Goal: Transaction & Acquisition: Purchase product/service

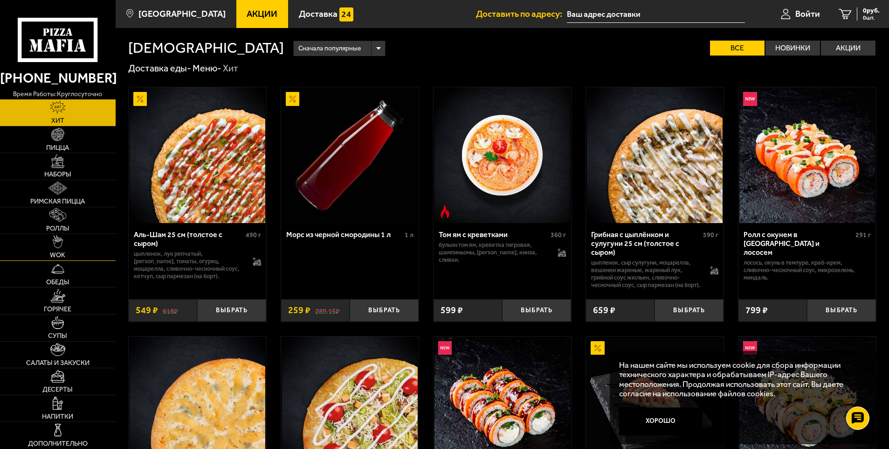
click at [62, 252] on span "WOK" at bounding box center [57, 255] width 15 height 7
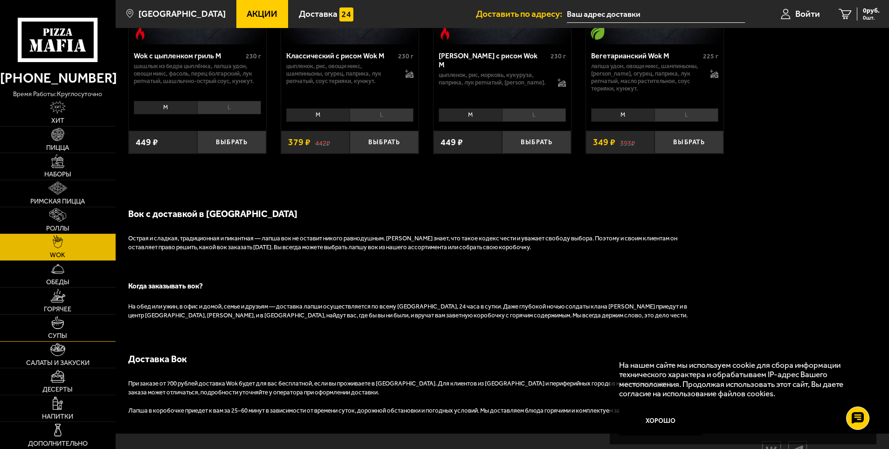
scroll to position [730, 0]
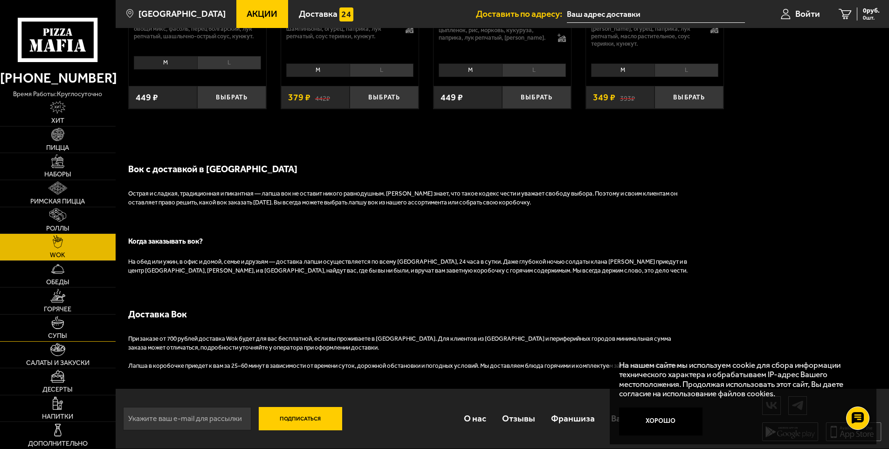
click at [16, 328] on link "Супы" at bounding box center [58, 327] width 116 height 27
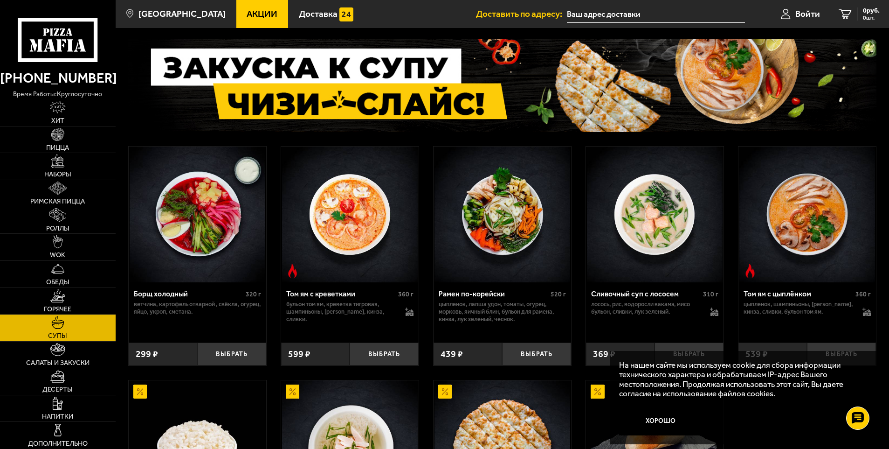
scroll to position [93, 0]
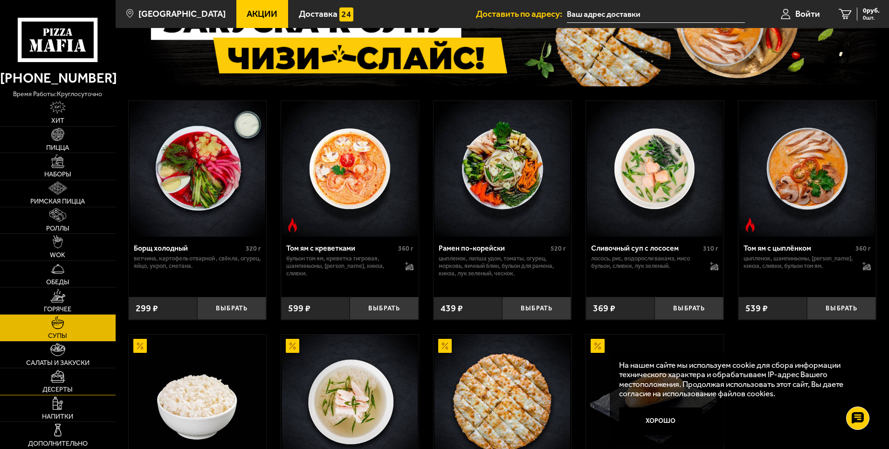
click at [41, 372] on link "Десерты" at bounding box center [58, 381] width 116 height 27
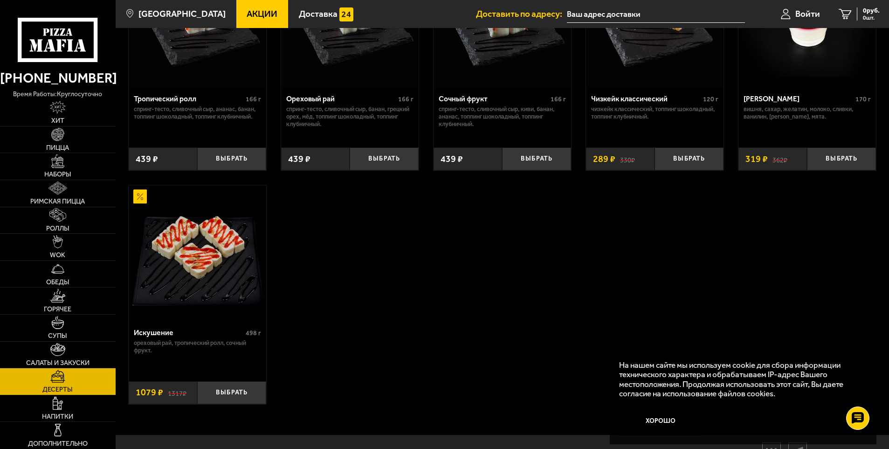
scroll to position [373, 0]
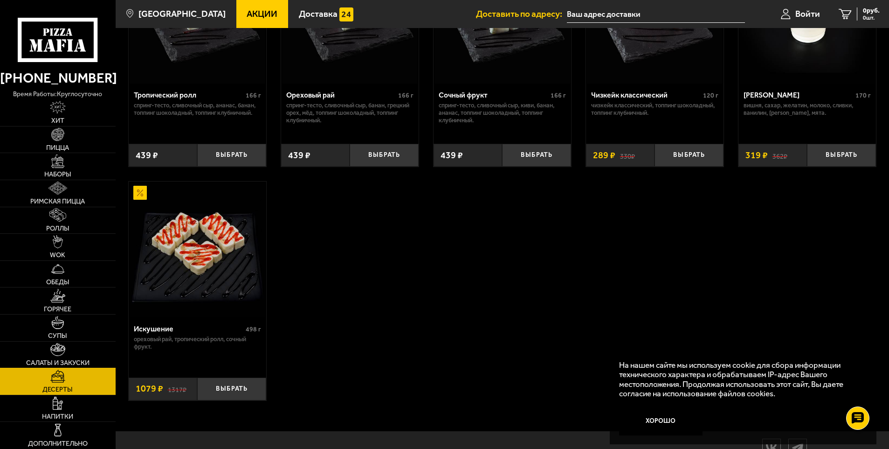
click at [42, 360] on span "Салаты и закуски" at bounding box center [57, 363] width 63 height 7
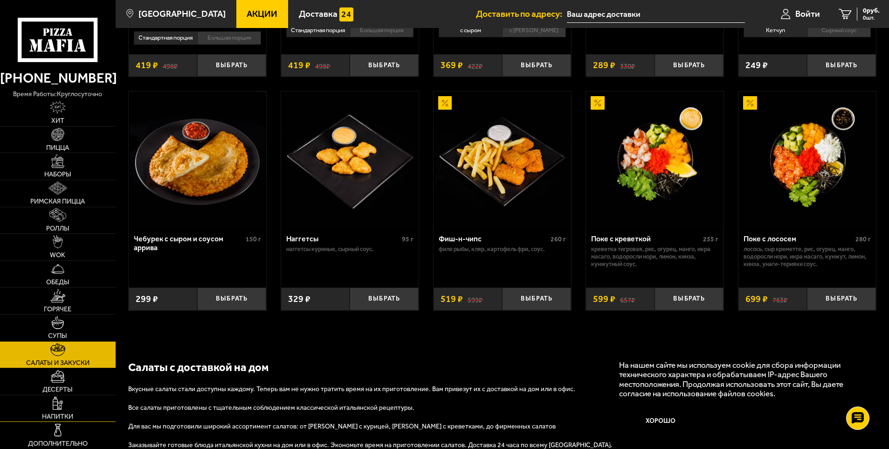
scroll to position [596, 0]
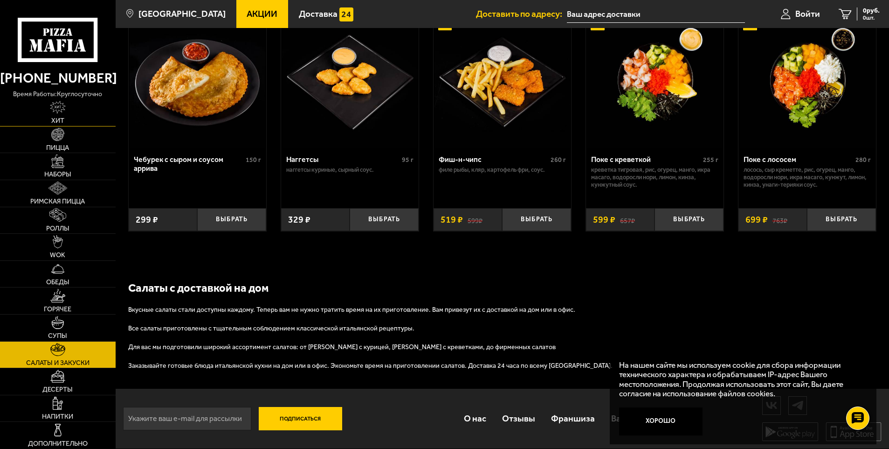
click at [55, 109] on img at bounding box center [58, 107] width 16 height 13
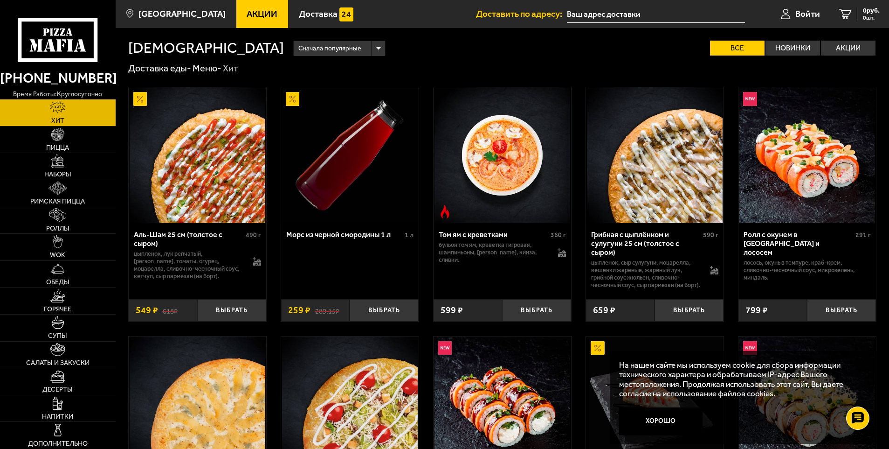
click at [261, 4] on link "Акции" at bounding box center [262, 14] width 52 height 28
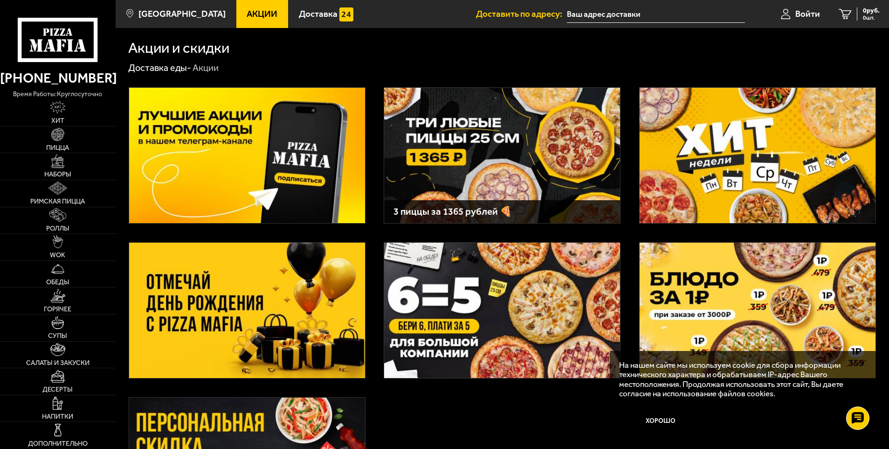
click at [735, 194] on img at bounding box center [758, 155] width 236 height 135
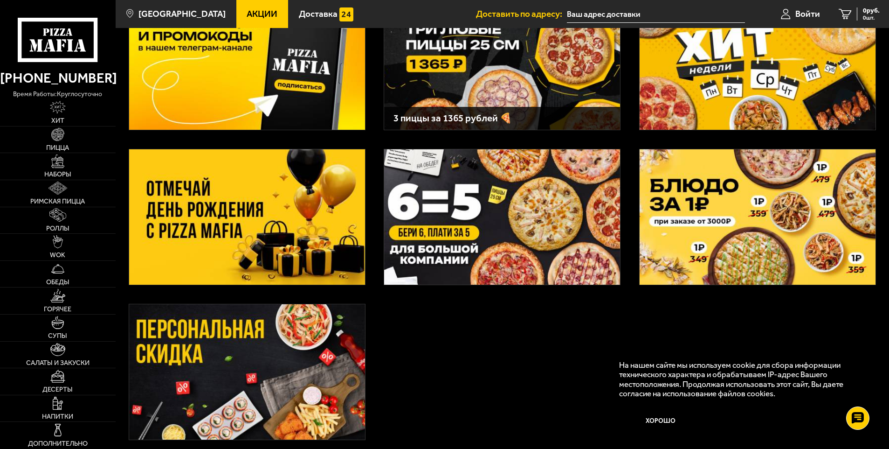
click at [283, 358] on img at bounding box center [247, 371] width 236 height 135
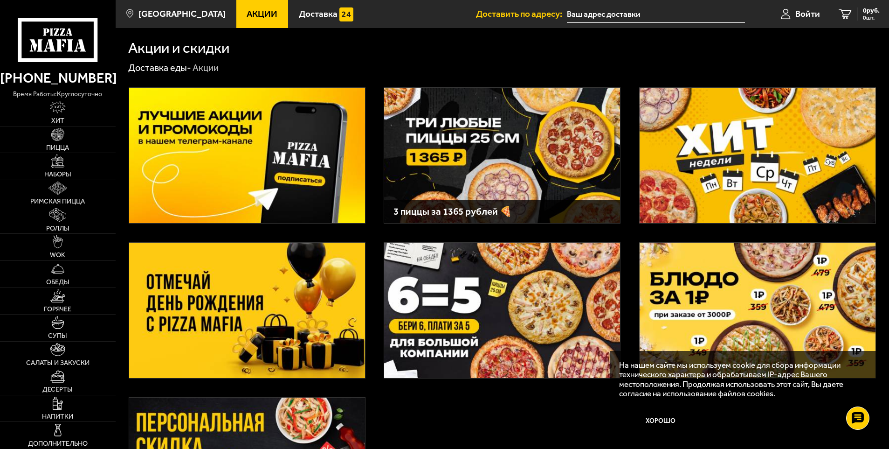
click at [250, 188] on img at bounding box center [247, 155] width 236 height 135
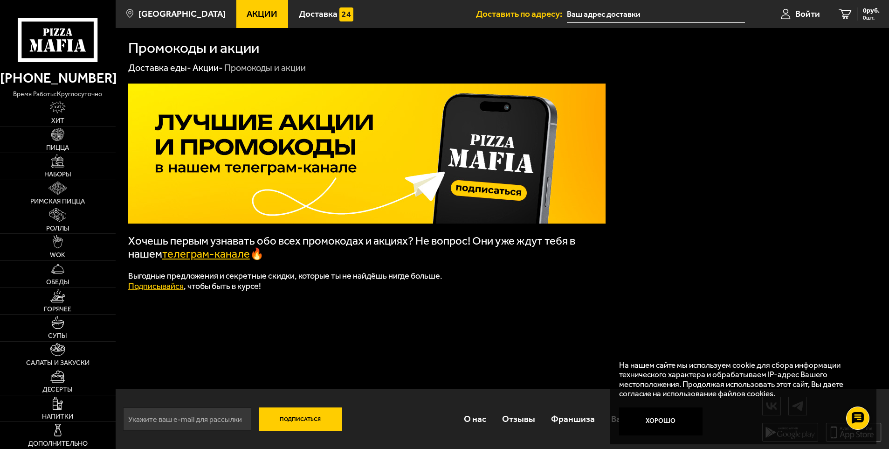
click at [185, 259] on link "телеграм-канале" at bounding box center [206, 253] width 88 height 13
click at [52, 151] on span "Пицца" at bounding box center [57, 148] width 23 height 7
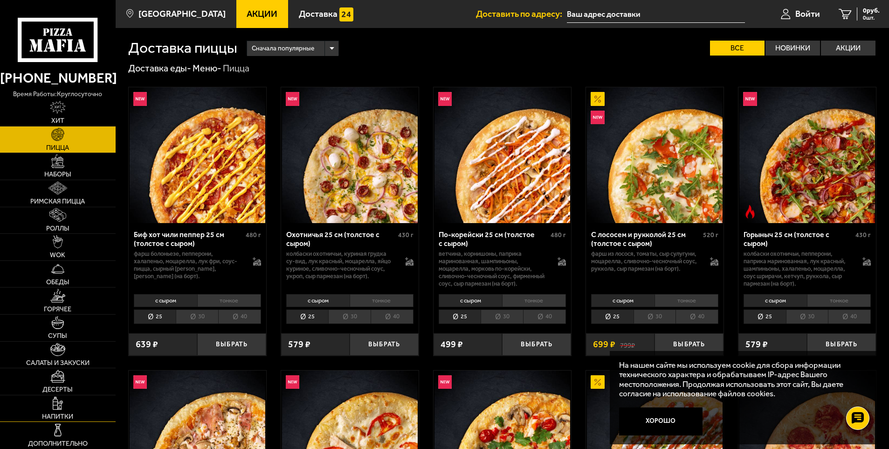
click at [54, 417] on span "Напитки" at bounding box center [57, 416] width 31 height 7
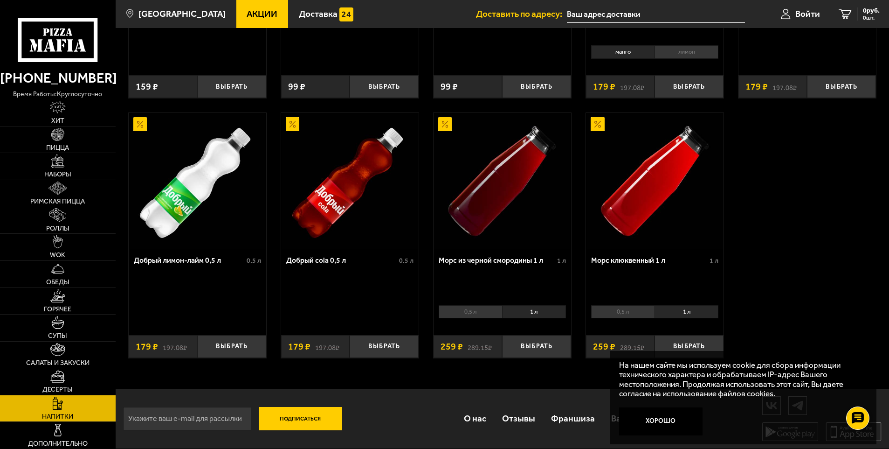
scroll to position [470, 0]
click at [655, 415] on button "Хорошо" at bounding box center [660, 421] width 83 height 28
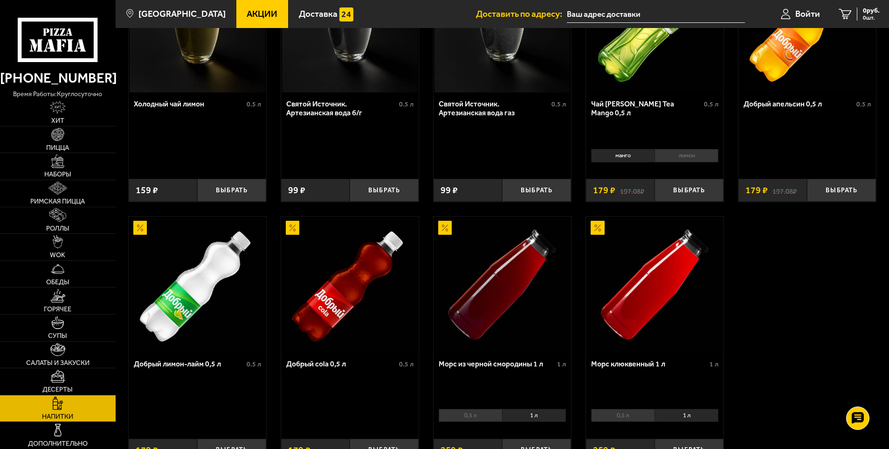
scroll to position [330, 0]
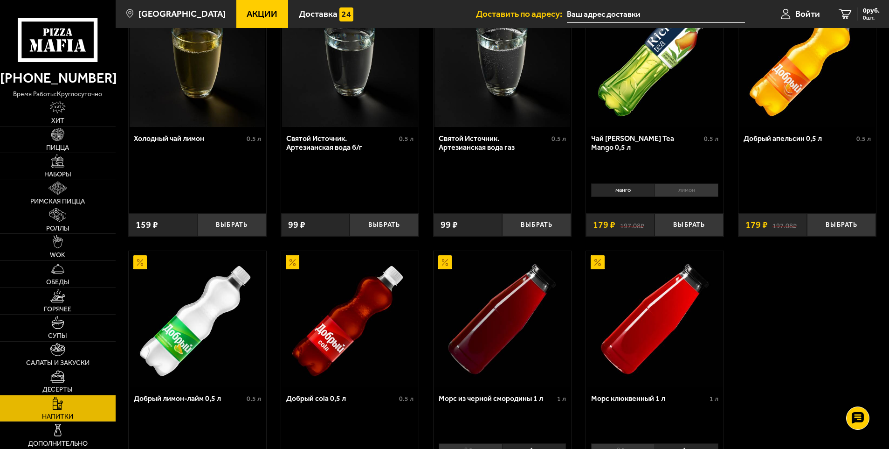
click at [770, 312] on div "Лимонад груша 0.5 л Выбрать 159 ₽ Лимонад красный апельсин 0.5 л Выбрать 159 ₽ …" at bounding box center [503, 126] width 774 height 764
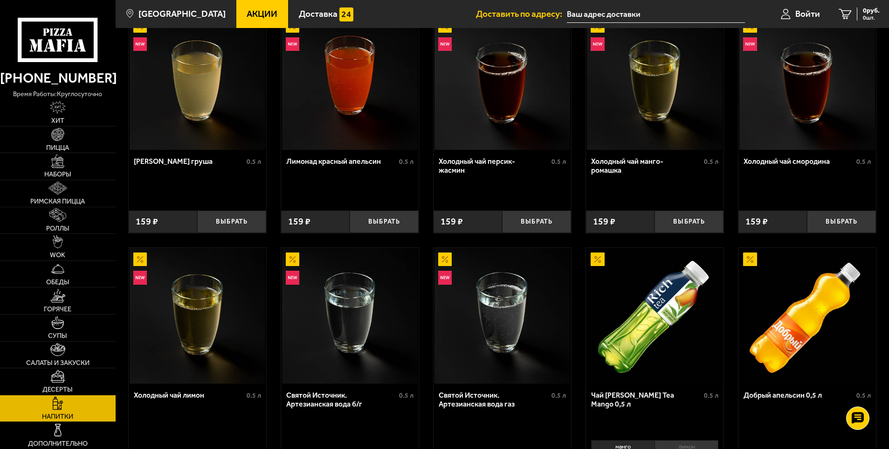
scroll to position [0, 0]
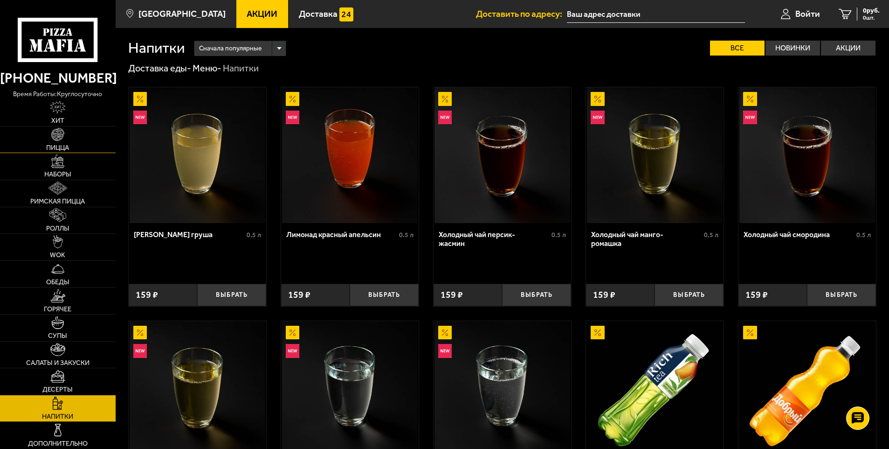
click at [58, 143] on link "Пицца" at bounding box center [58, 139] width 116 height 27
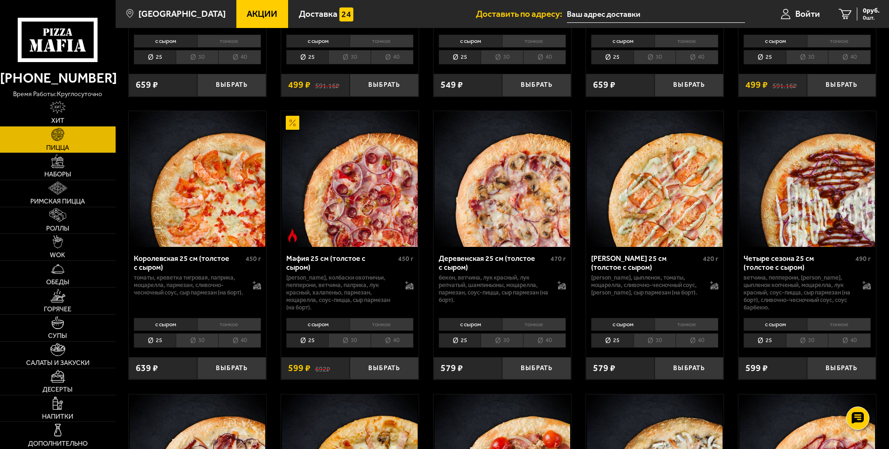
scroll to position [1119, 0]
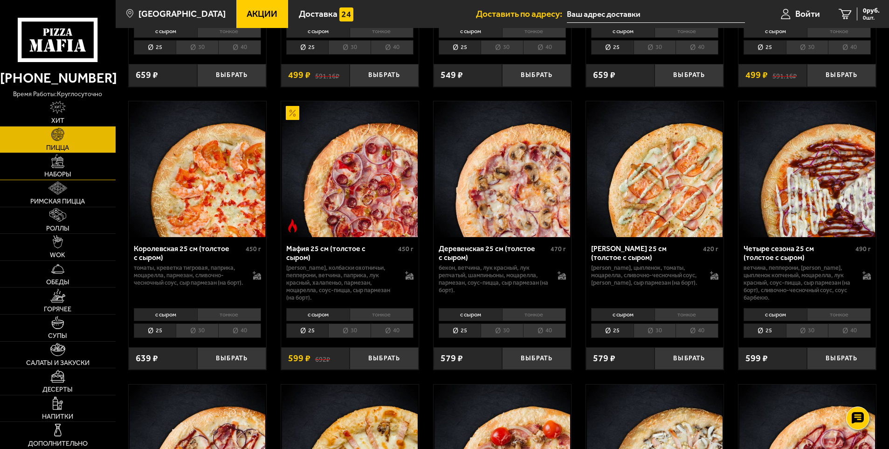
click at [60, 171] on span "Наборы" at bounding box center [57, 174] width 27 height 7
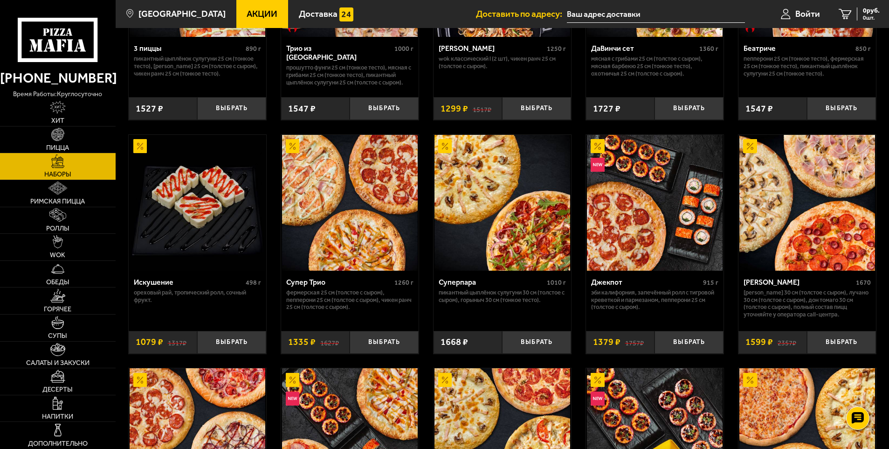
scroll to position [653, 0]
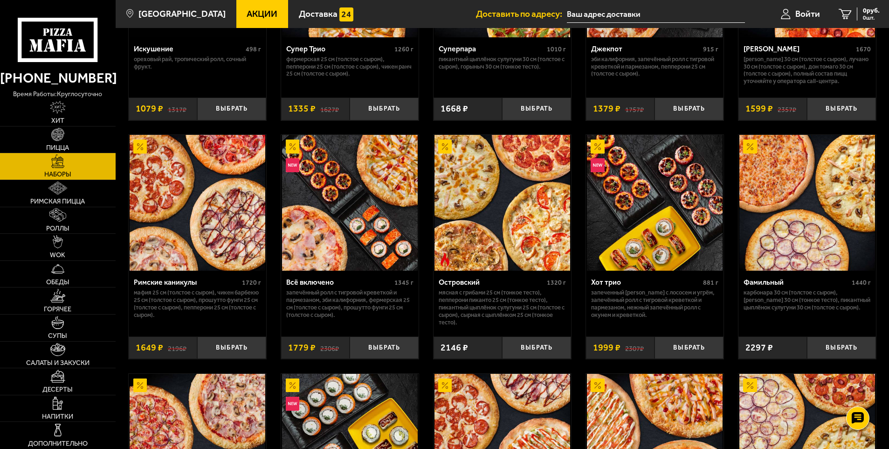
click at [476, 286] on div "Островский" at bounding box center [492, 281] width 106 height 9
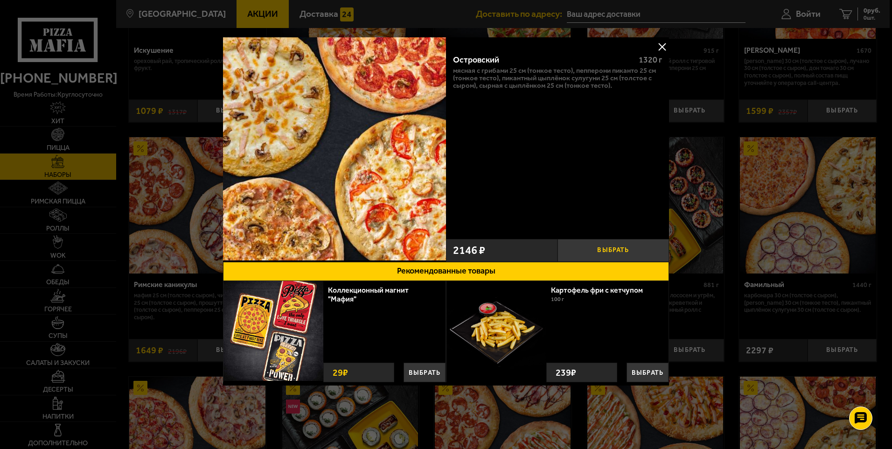
click at [627, 252] on button "Выбрать" at bounding box center [612, 250] width 111 height 23
click at [660, 43] on button at bounding box center [662, 47] width 14 height 14
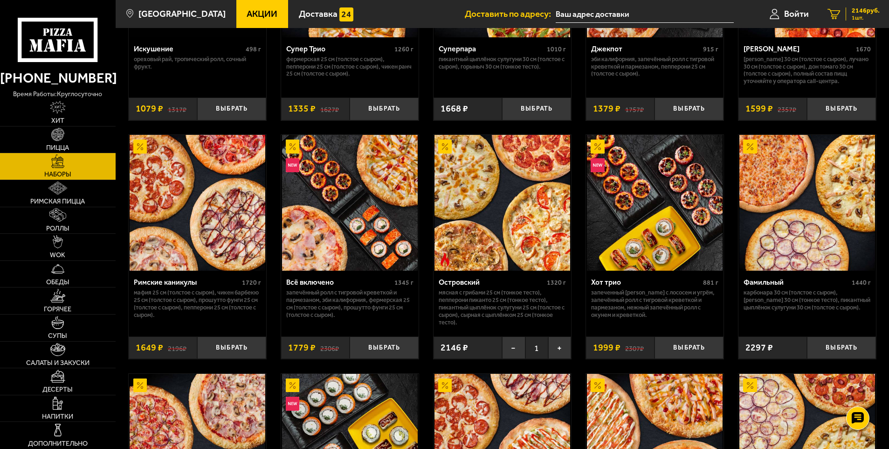
click at [858, 8] on span "2146 руб." at bounding box center [866, 10] width 28 height 7
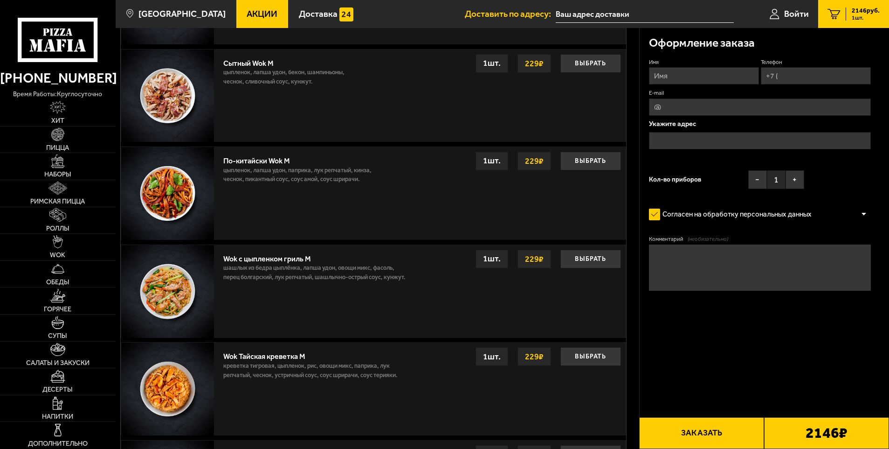
scroll to position [362, 0]
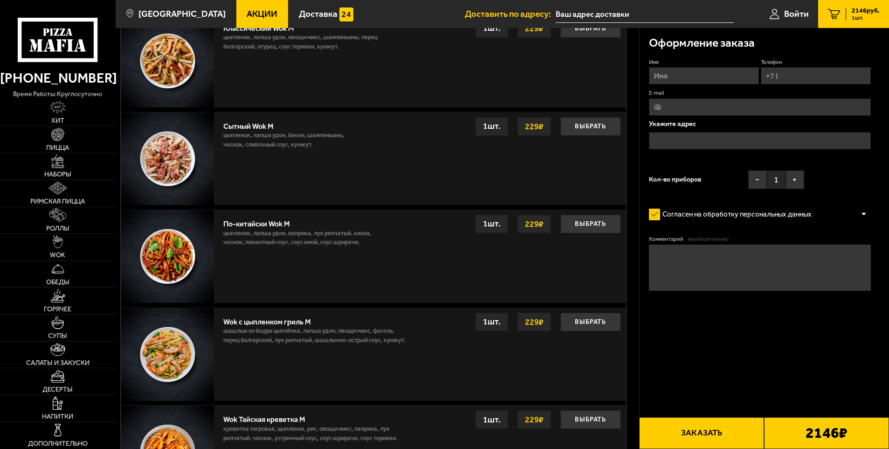
click at [255, 329] on p "шашлык из бедра цыплёнка, лапша удон, овощи микс, фасоль, перец болгарский, лук…" at bounding box center [316, 337] width 187 height 23
click at [575, 321] on button "Выбрать" at bounding box center [591, 321] width 61 height 19
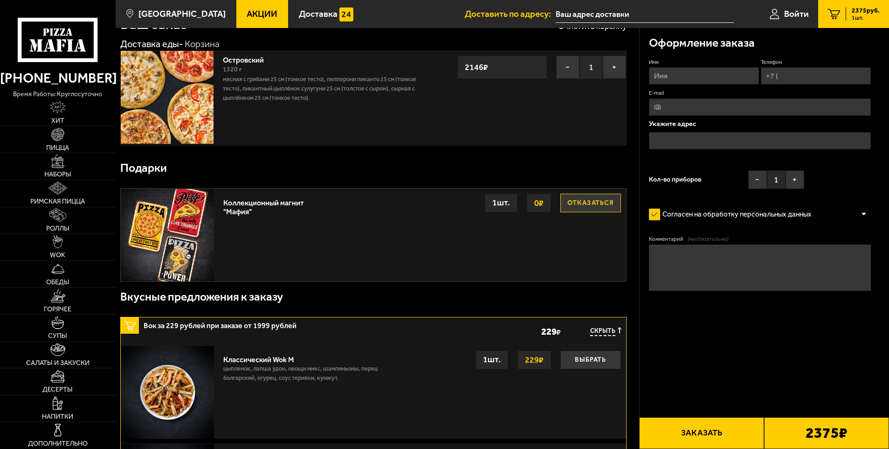
scroll to position [0, 0]
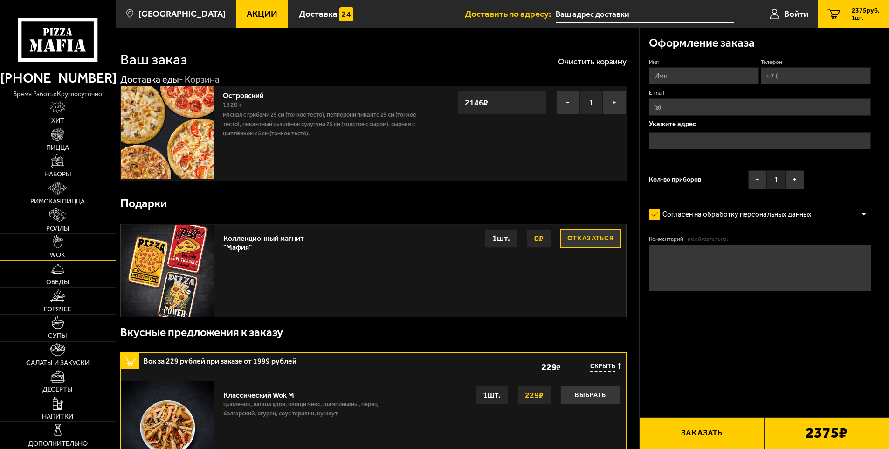
click at [59, 248] on img at bounding box center [58, 241] width 10 height 13
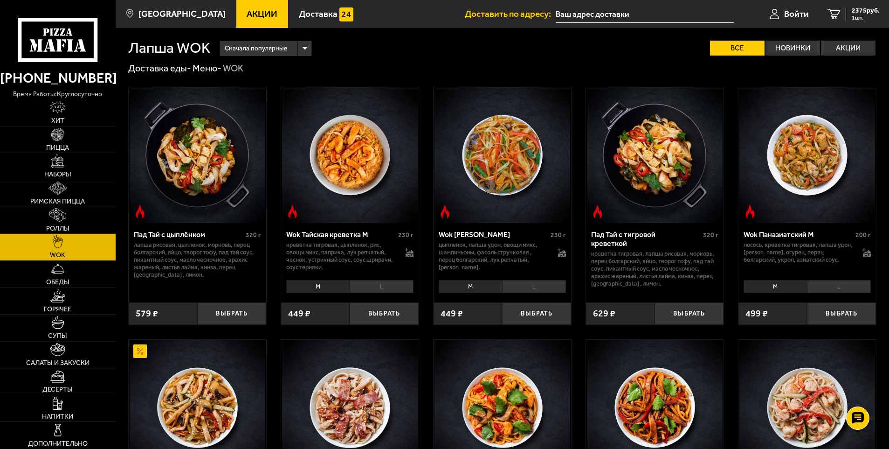
scroll to position [187, 0]
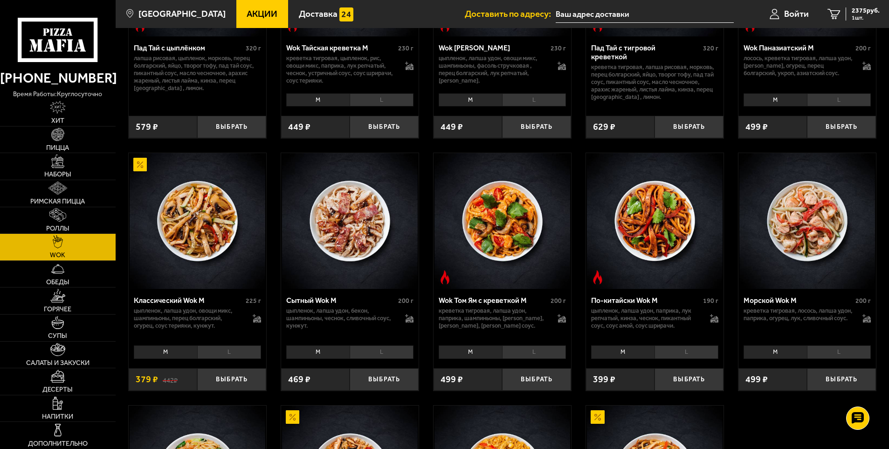
click at [213, 349] on li "L" at bounding box center [229, 351] width 64 height 13
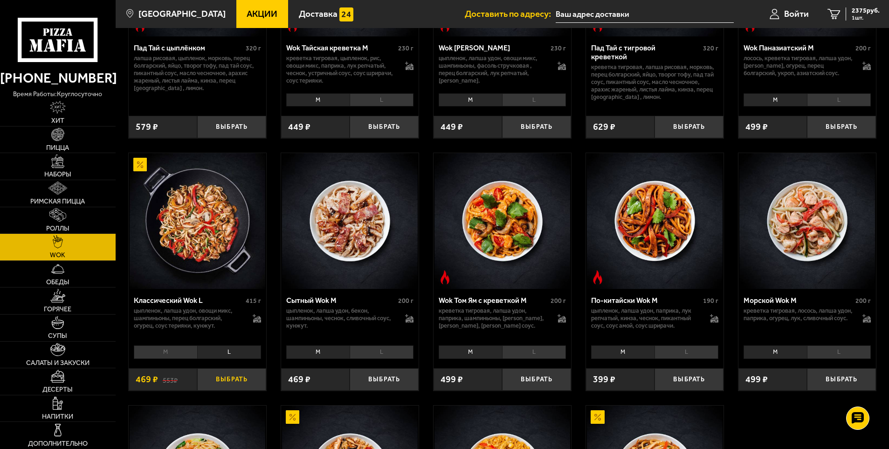
click at [210, 379] on button "Выбрать" at bounding box center [231, 379] width 69 height 23
click at [857, 21] on link "2 2844 руб. 2 шт." at bounding box center [853, 14] width 71 height 28
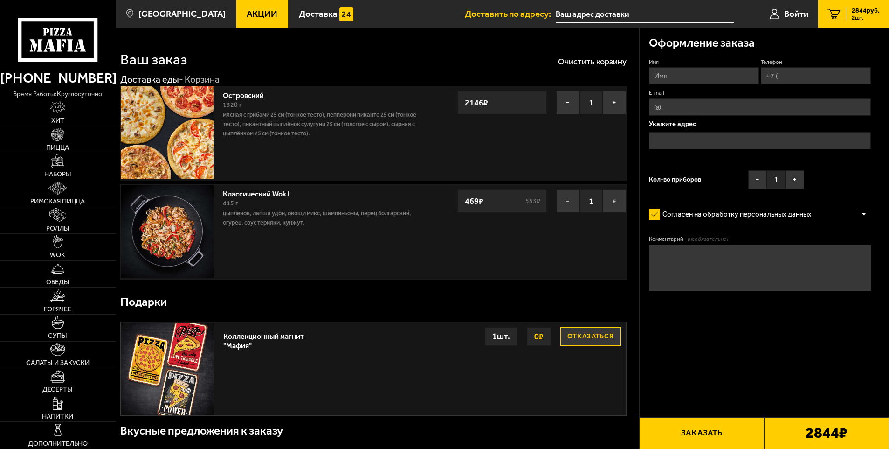
click at [684, 74] on input "Имя" at bounding box center [704, 75] width 110 height 17
type input "t"
type input "e"
type input "е"
type input "[PERSON_NAME]"
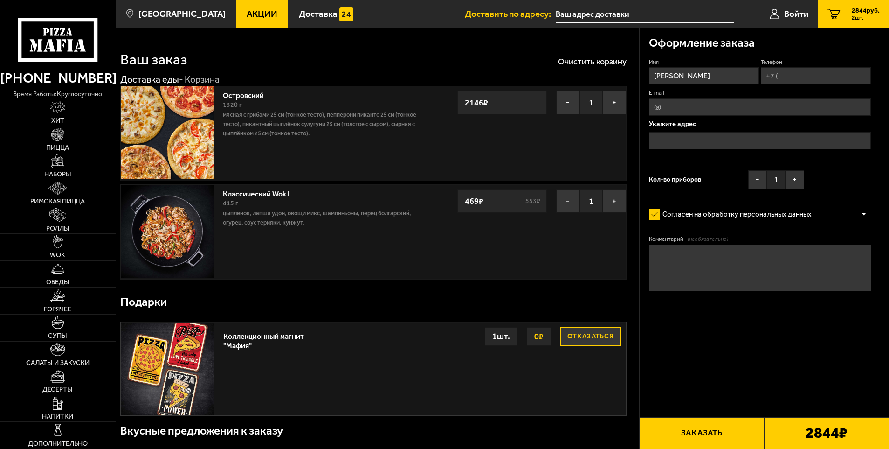
click at [791, 75] on input "Телефон" at bounding box center [816, 75] width 110 height 17
click at [771, 76] on input "Телефон" at bounding box center [816, 75] width 110 height 17
type input "[PHONE_NUMBER]"
click at [658, 106] on input "E-mail" at bounding box center [760, 106] width 222 height 17
type input "у"
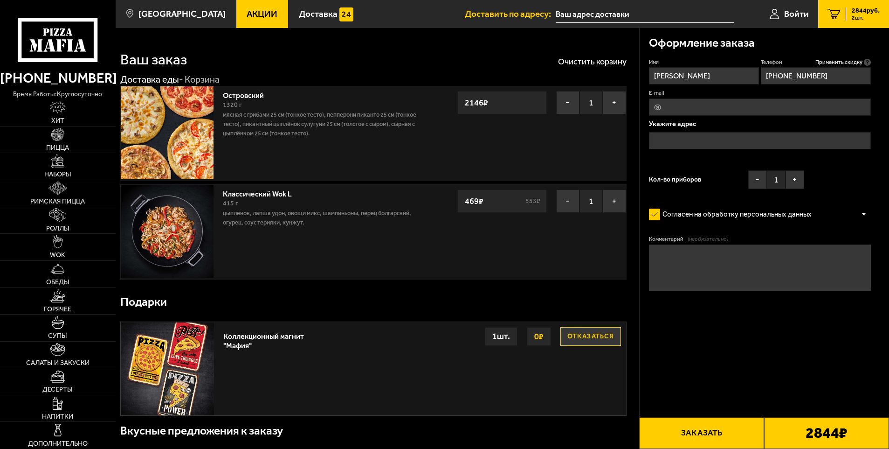
type input "у"
type input "[EMAIL_ADDRESS][DOMAIN_NAME]"
click at [708, 132] on input "text" at bounding box center [760, 140] width 222 height 17
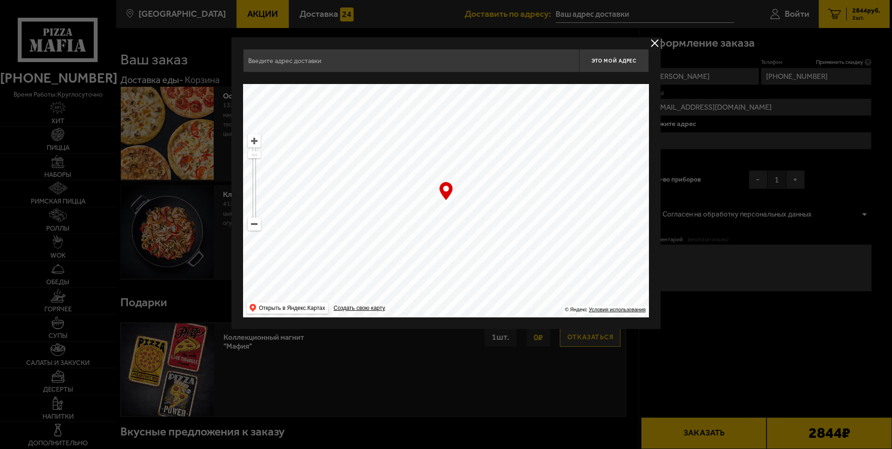
drag, startPoint x: 379, startPoint y: 162, endPoint x: 515, endPoint y: 310, distance: 201.3
click at [515, 310] on ymaps at bounding box center [446, 200] width 406 height 233
drag, startPoint x: 346, startPoint y: 183, endPoint x: 501, endPoint y: 357, distance: 233.2
type input "[STREET_ADDRESS]"
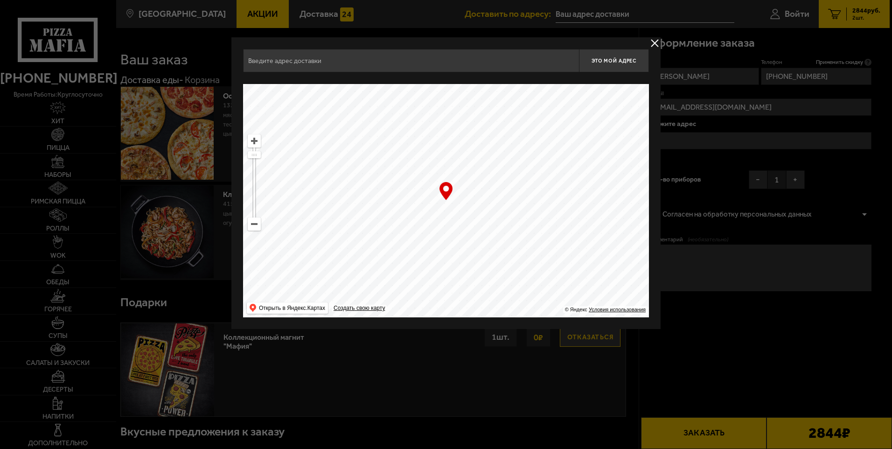
type input "[STREET_ADDRESS]"
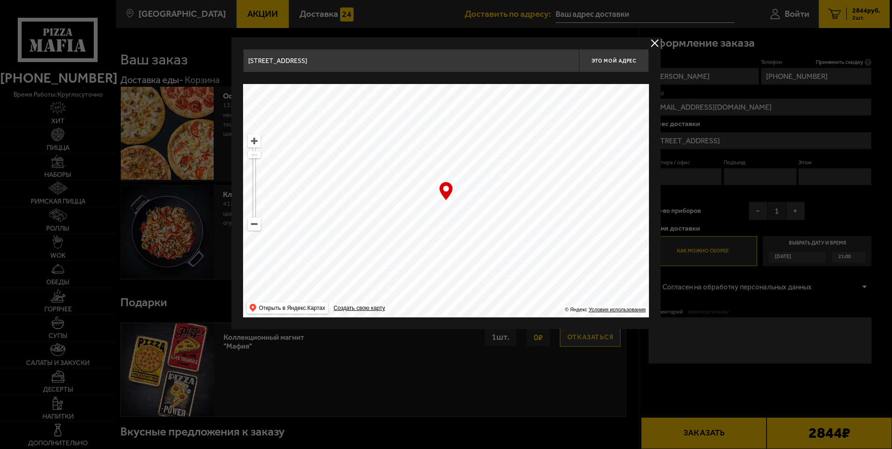
click at [254, 222] on ymaps at bounding box center [254, 224] width 12 height 12
drag, startPoint x: 387, startPoint y: 145, endPoint x: 397, endPoint y: 164, distance: 21.3
click at [397, 164] on ymaps at bounding box center [446, 200] width 406 height 233
type input "[STREET_ADDRESS]"
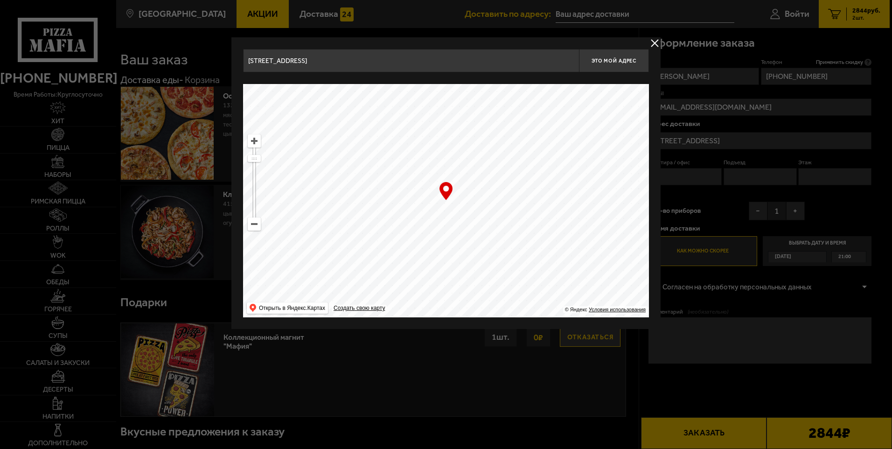
click at [251, 222] on ymaps at bounding box center [254, 224] width 12 height 12
drag, startPoint x: 359, startPoint y: 148, endPoint x: 424, endPoint y: 312, distance: 177.3
click at [423, 310] on ymaps at bounding box center [446, 200] width 406 height 233
type input "[STREET_ADDRESS]"
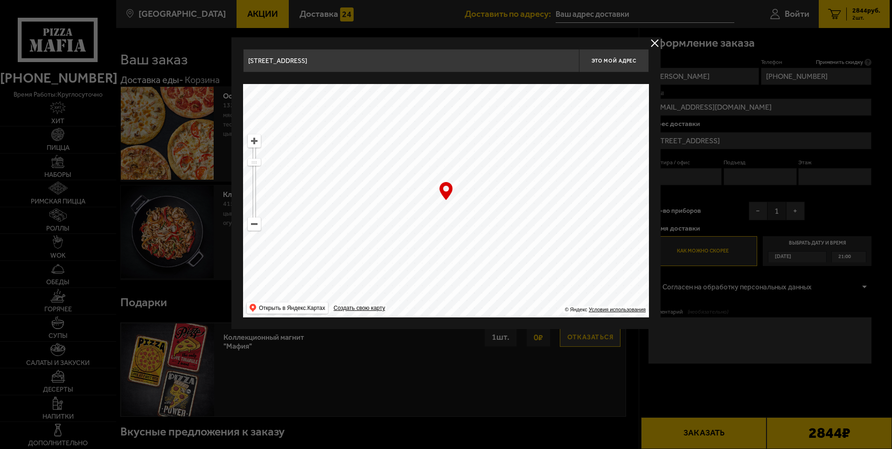
drag, startPoint x: 439, startPoint y: 224, endPoint x: 449, endPoint y: 232, distance: 13.0
click at [449, 232] on ymaps at bounding box center [446, 200] width 406 height 233
drag, startPoint x: 449, startPoint y: 232, endPoint x: 403, endPoint y: 214, distance: 49.0
click at [403, 214] on ymaps at bounding box center [446, 200] width 406 height 233
type input "[STREET_ADDRESS]"
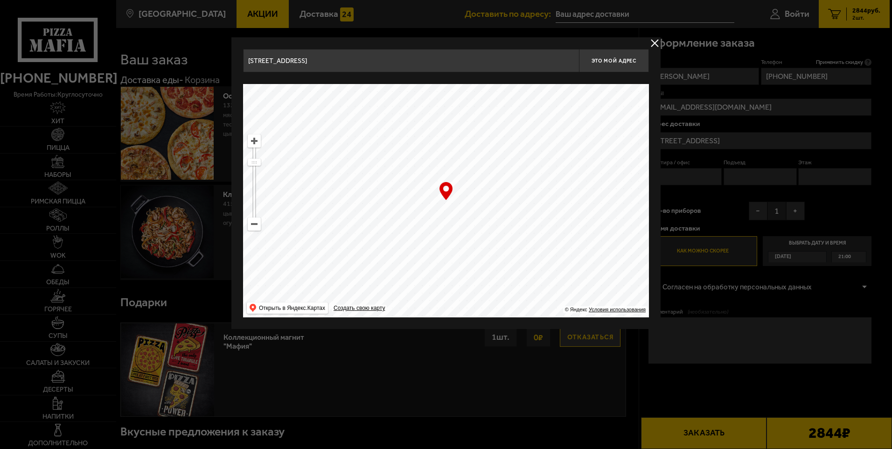
type input "[STREET_ADDRESS]"
click at [254, 144] on ymaps at bounding box center [254, 141] width 12 height 12
drag, startPoint x: 400, startPoint y: 197, endPoint x: 559, endPoint y: 386, distance: 246.2
drag, startPoint x: 463, startPoint y: 264, endPoint x: 404, endPoint y: 155, distance: 123.9
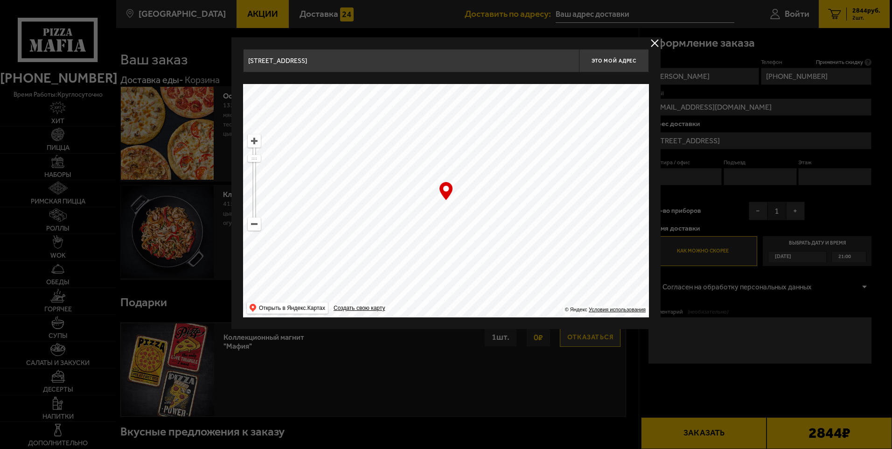
click at [404, 155] on ymaps at bounding box center [446, 200] width 406 height 233
type input "[STREET_ADDRESS]"
click at [447, 192] on div "… © Яндекс Условия использования Открыть в Яндекс.Картах Создать свою карту" at bounding box center [446, 200] width 406 height 233
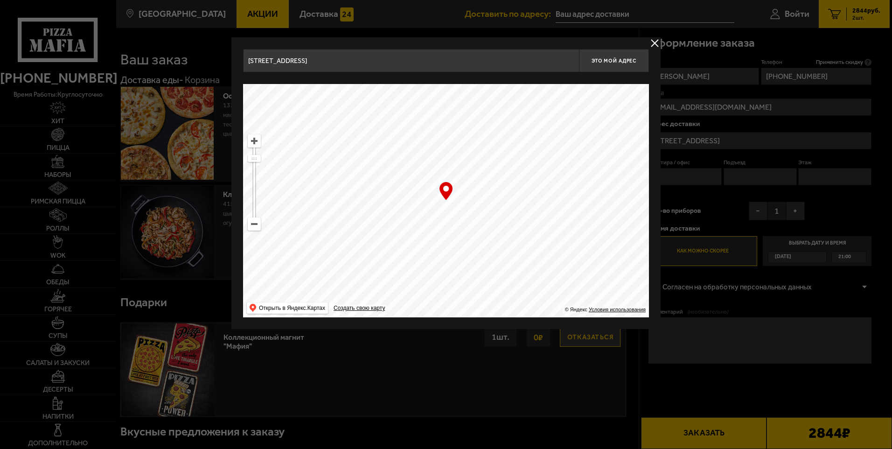
click at [714, 227] on div at bounding box center [446, 224] width 892 height 449
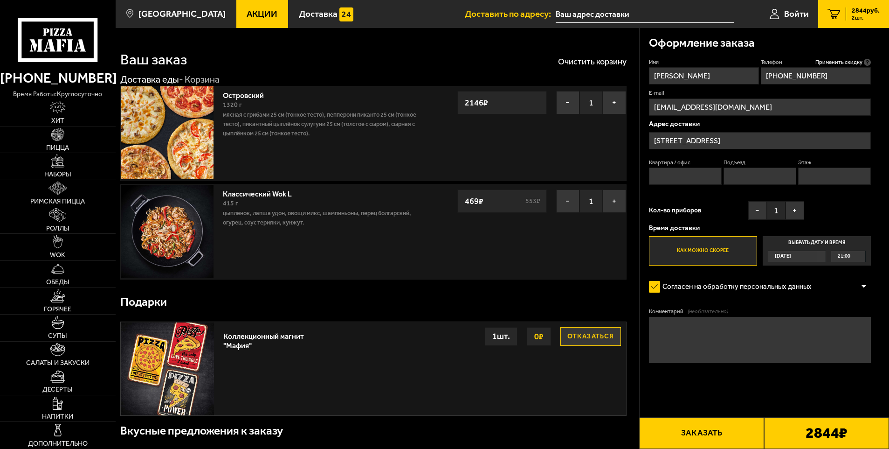
click at [687, 179] on input "Квартира / офис" at bounding box center [685, 175] width 73 height 17
type input "51"
click at [740, 175] on input "Подъезд" at bounding box center [760, 175] width 73 height 17
type input "1"
click at [813, 172] on input "Этаж" at bounding box center [834, 175] width 73 height 17
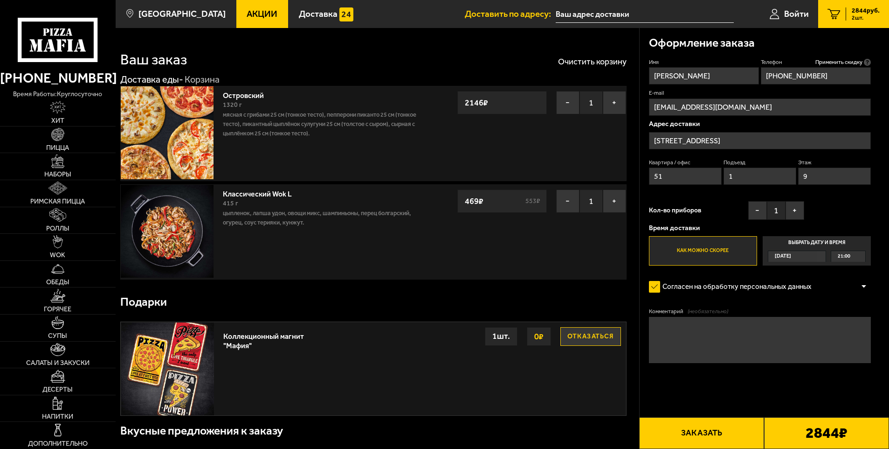
type input "9"
click at [846, 256] on span "21:00" at bounding box center [844, 256] width 13 height 11
click at [0, 0] on input "Выбрать дату и время [DATE] 21:00" at bounding box center [0, 0] width 0 height 0
click at [850, 256] on span "21:00" at bounding box center [844, 256] width 13 height 11
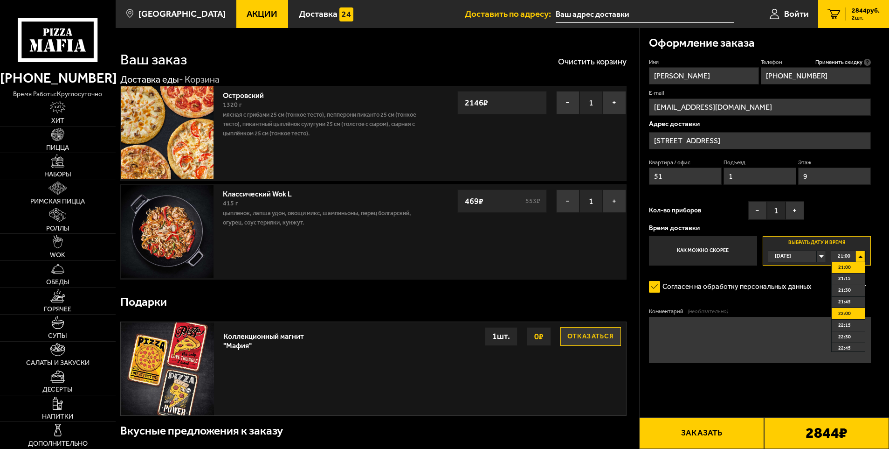
click at [849, 313] on span "22:00" at bounding box center [845, 313] width 13 height 11
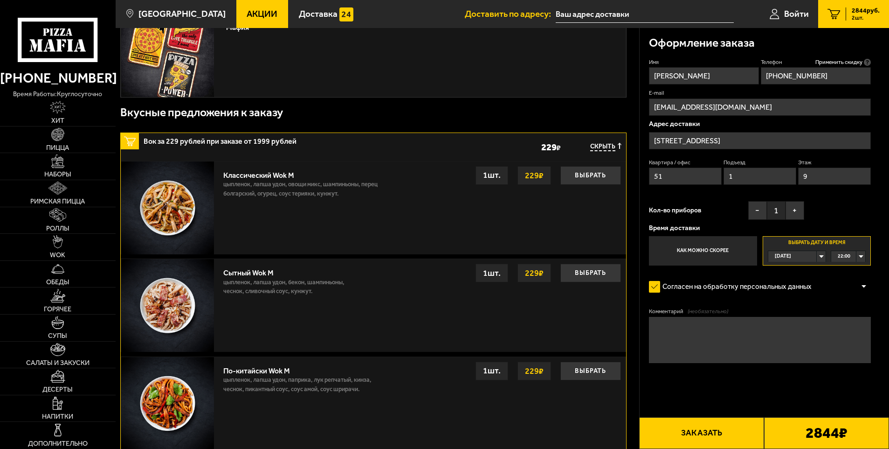
scroll to position [326, 0]
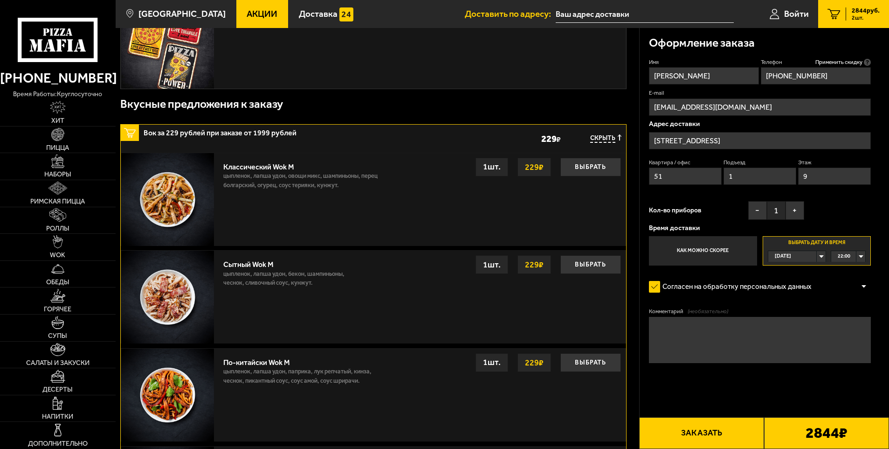
click at [700, 340] on textarea "Комментарий (необязательно)" at bounding box center [760, 340] width 222 height 46
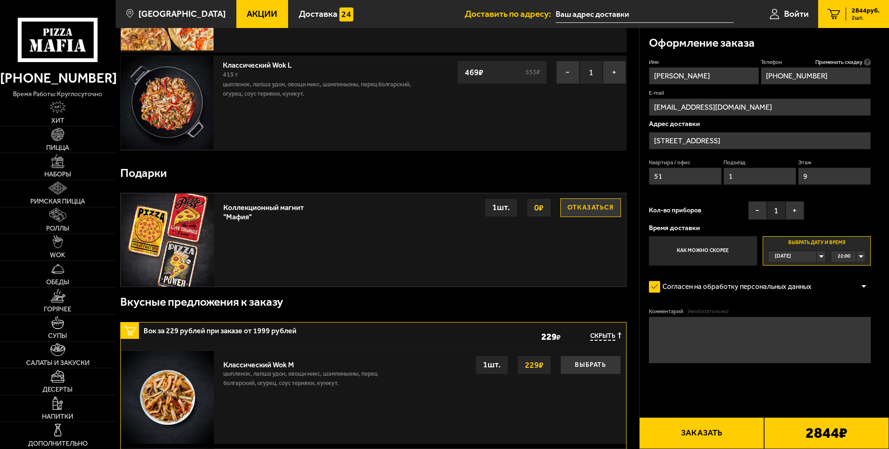
scroll to position [103, 0]
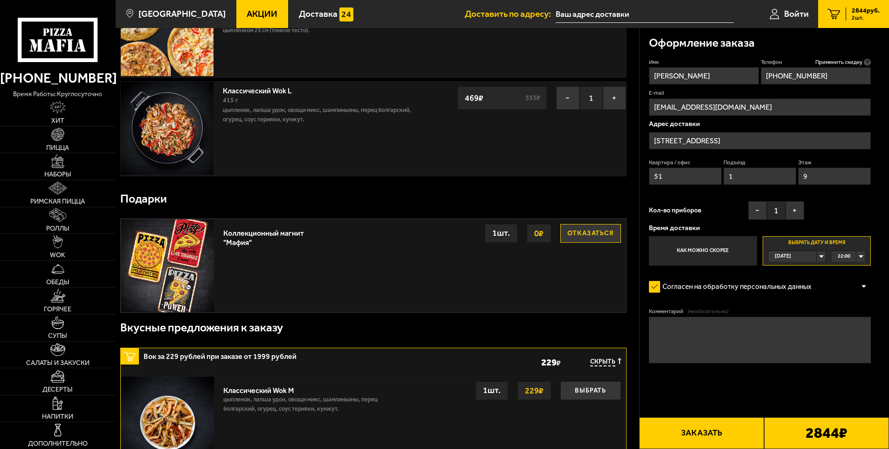
click at [707, 253] on label "Как можно скорее" at bounding box center [703, 251] width 108 height 30
click at [0, 0] on input "Как можно скорее" at bounding box center [0, 0] width 0 height 0
click at [689, 321] on textarea "Комментарий (необязательно)" at bounding box center [760, 340] width 222 height 46
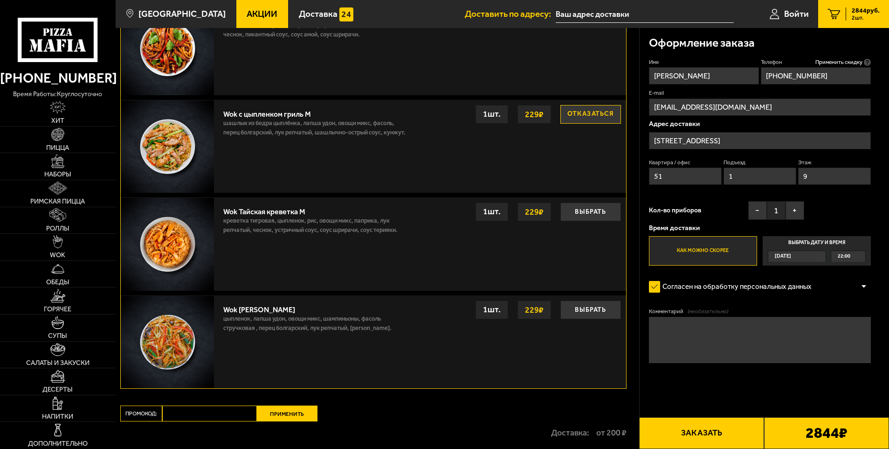
scroll to position [674, 0]
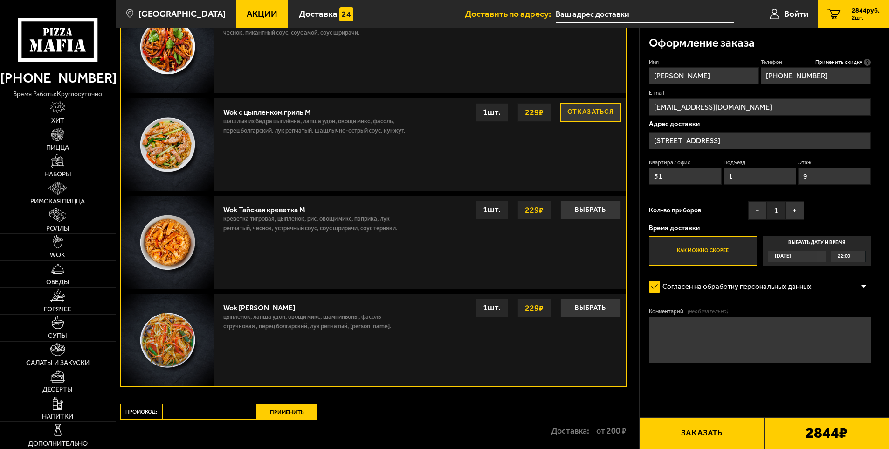
click at [187, 410] on input "Промокод:" at bounding box center [209, 411] width 95 height 16
type input "mf0417"
click at [266, 415] on button "Применить" at bounding box center [287, 411] width 61 height 16
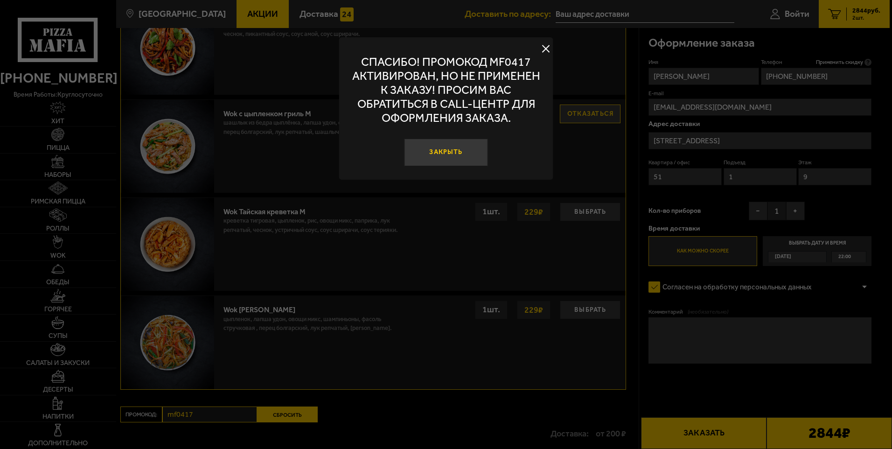
click at [460, 153] on button "Закрыть" at bounding box center [445, 153] width 83 height 28
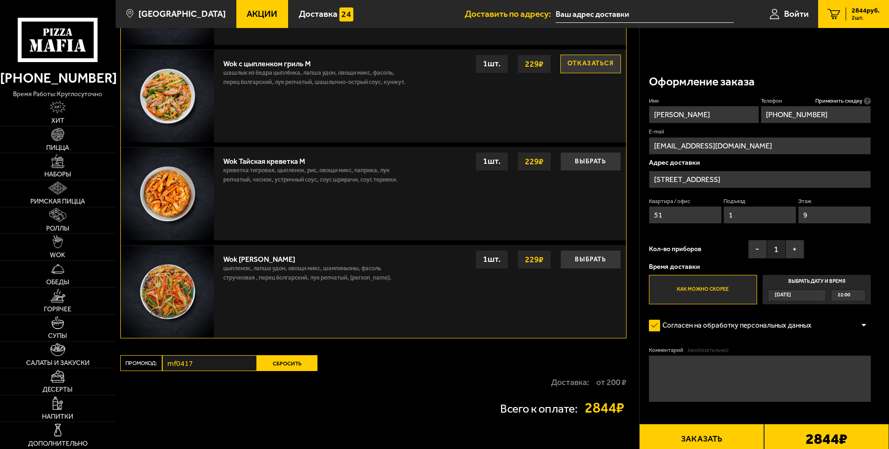
scroll to position [791, 0]
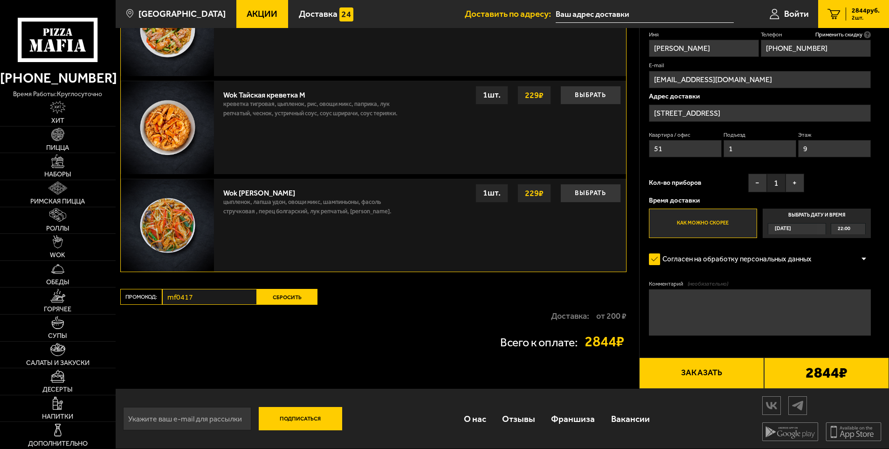
click at [679, 378] on button "Заказать" at bounding box center [701, 373] width 125 height 32
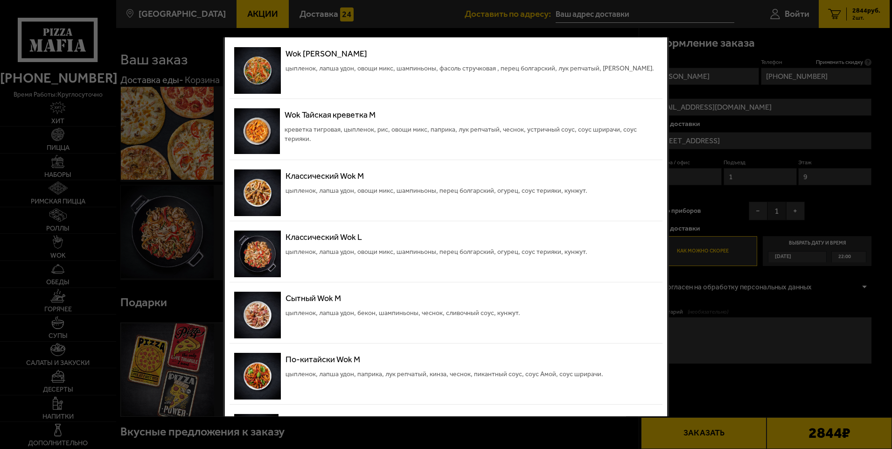
scroll to position [560, 0]
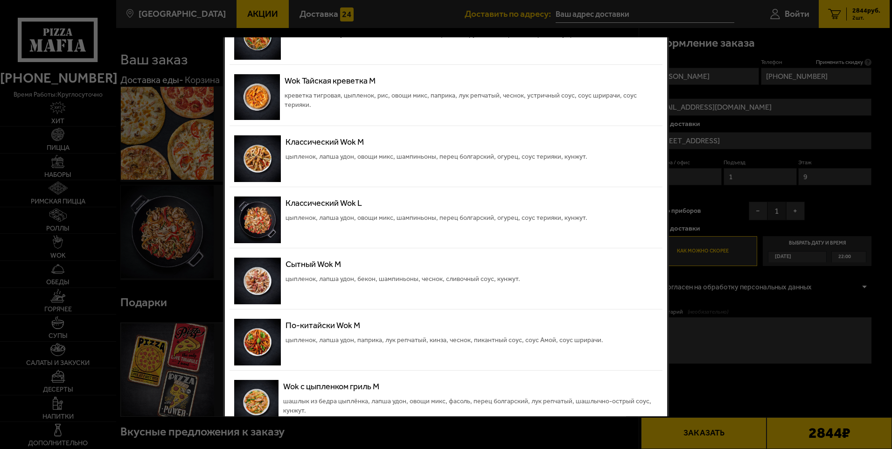
click at [798, 384] on div at bounding box center [446, 224] width 892 height 449
click at [788, 37] on div at bounding box center [446, 224] width 892 height 449
